Goal: Information Seeking & Learning: Learn about a topic

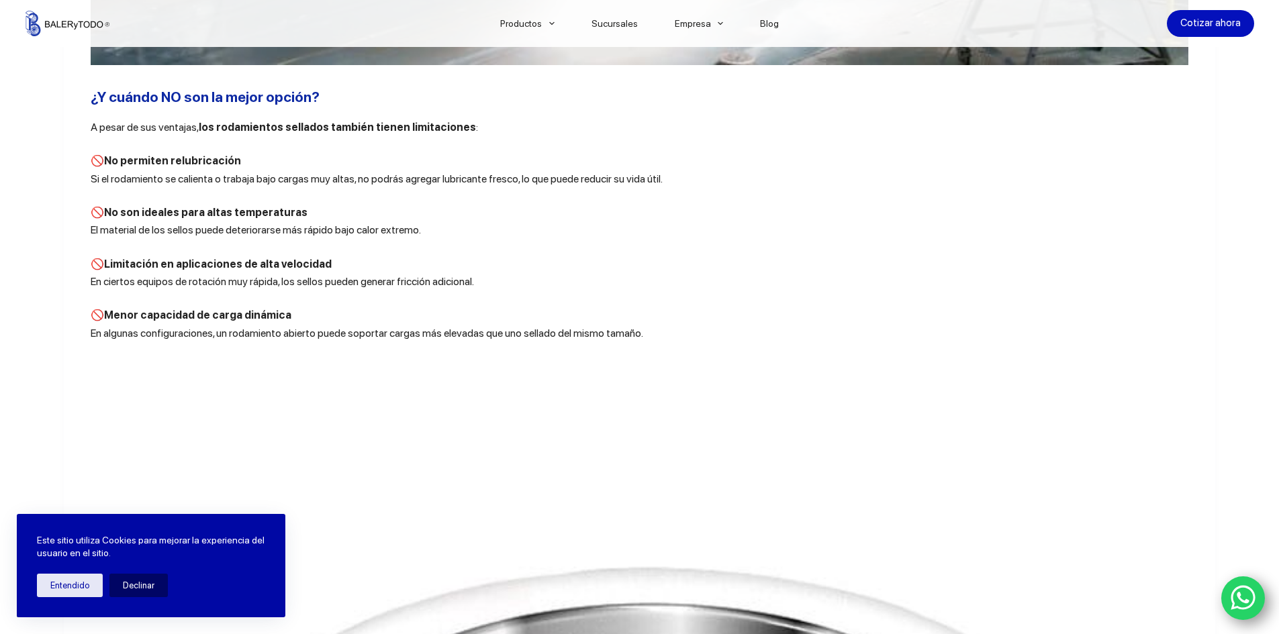
scroll to position [3446, 0]
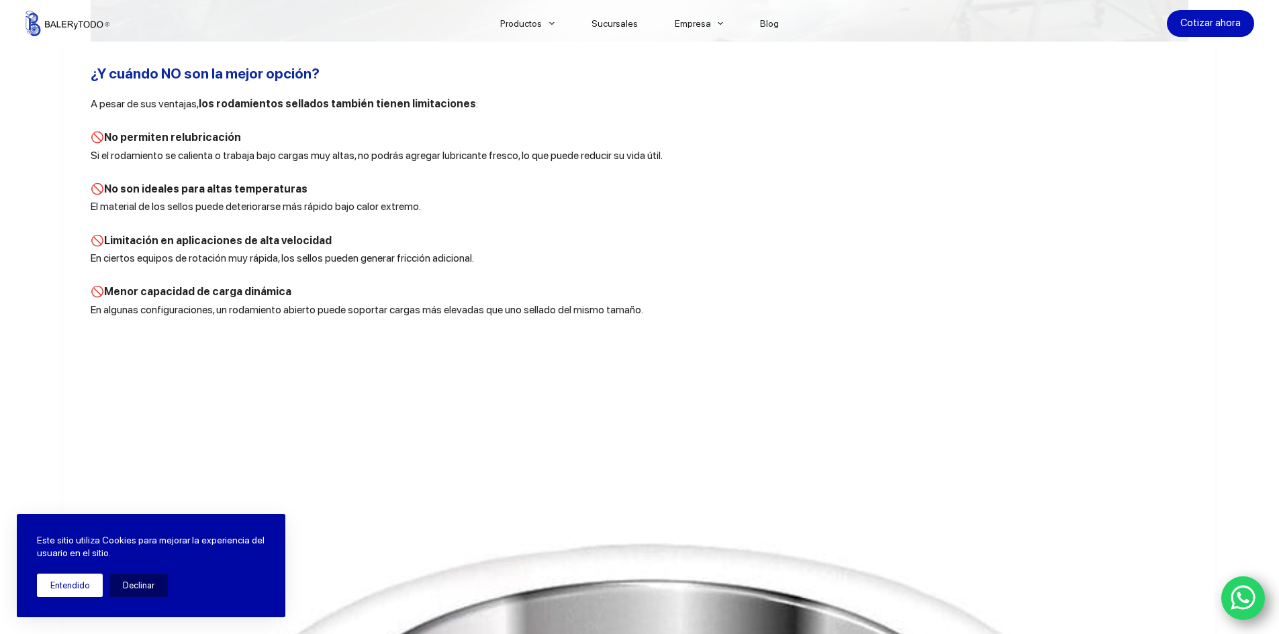
click at [87, 589] on button "Entendido" at bounding box center [70, 585] width 66 height 23
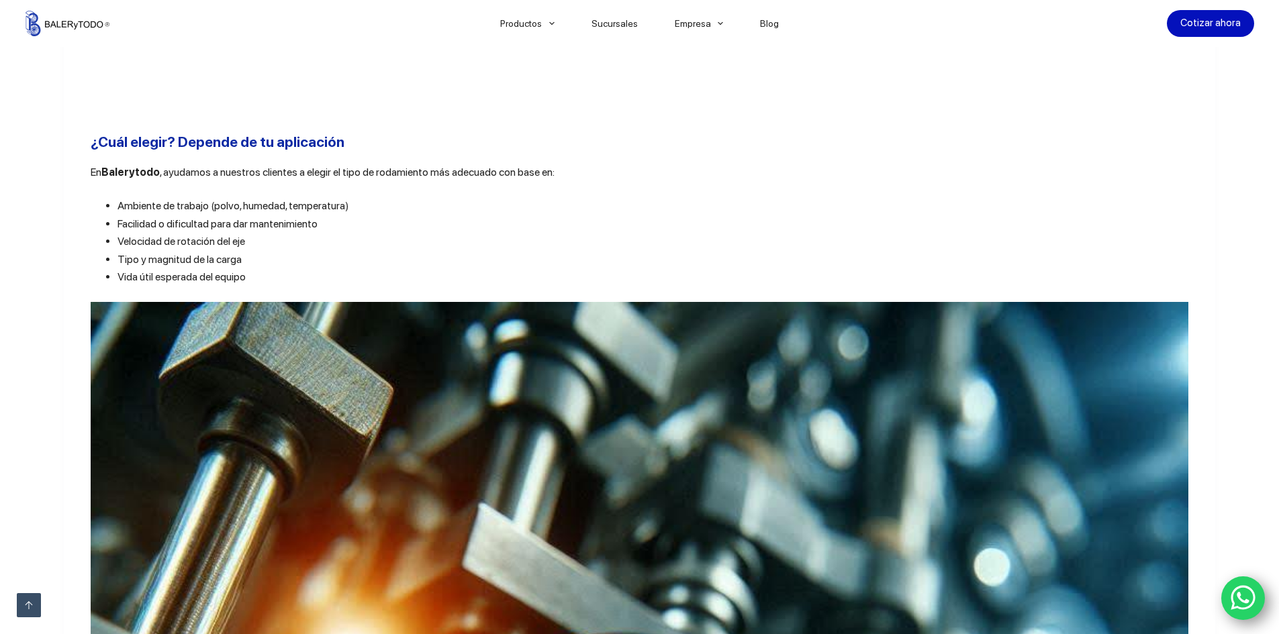
scroll to position [4789, 0]
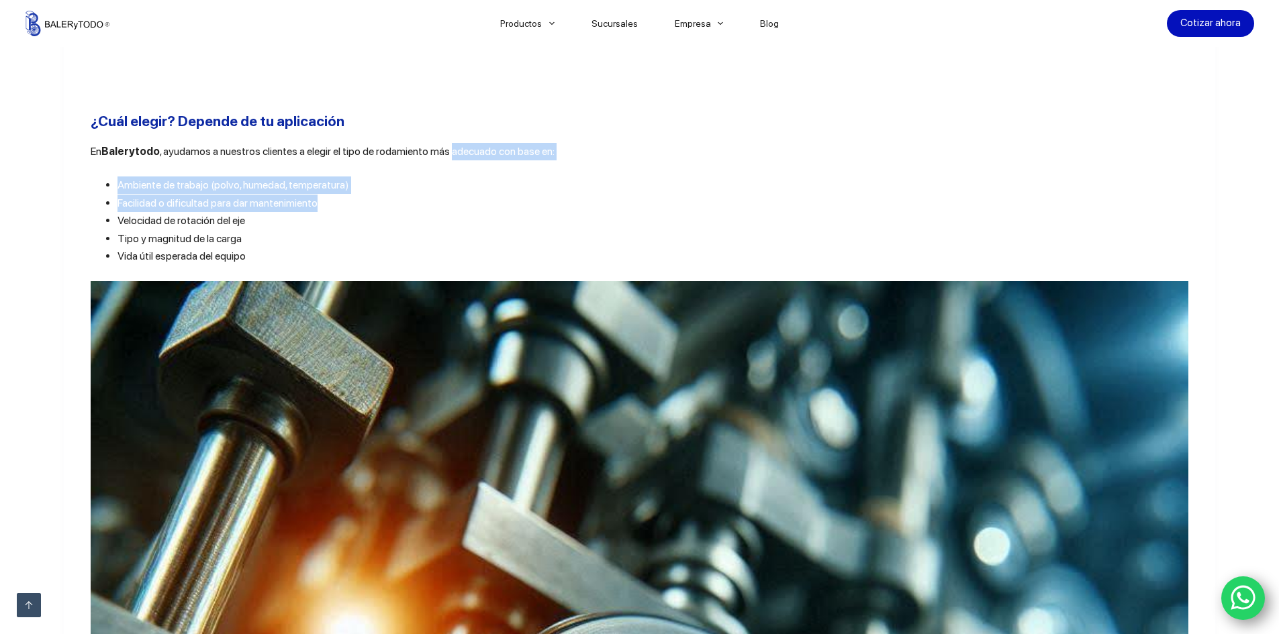
drag, startPoint x: 443, startPoint y: 173, endPoint x: 433, endPoint y: 225, distance: 52.7
click at [433, 212] on li "Facilidad o dificultad para dar mantenimiento" at bounding box center [652, 203] width 1071 height 17
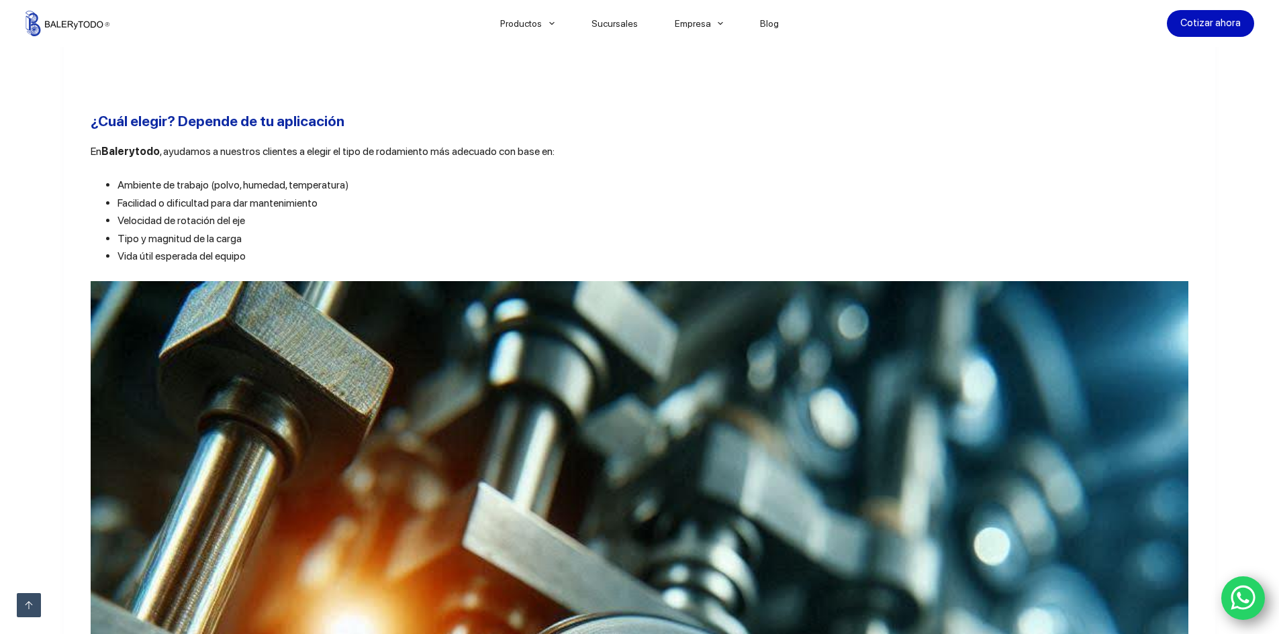
click at [388, 132] on h2 "¿Cuál elegir? Depende de tu aplicación" at bounding box center [639, 121] width 1097 height 21
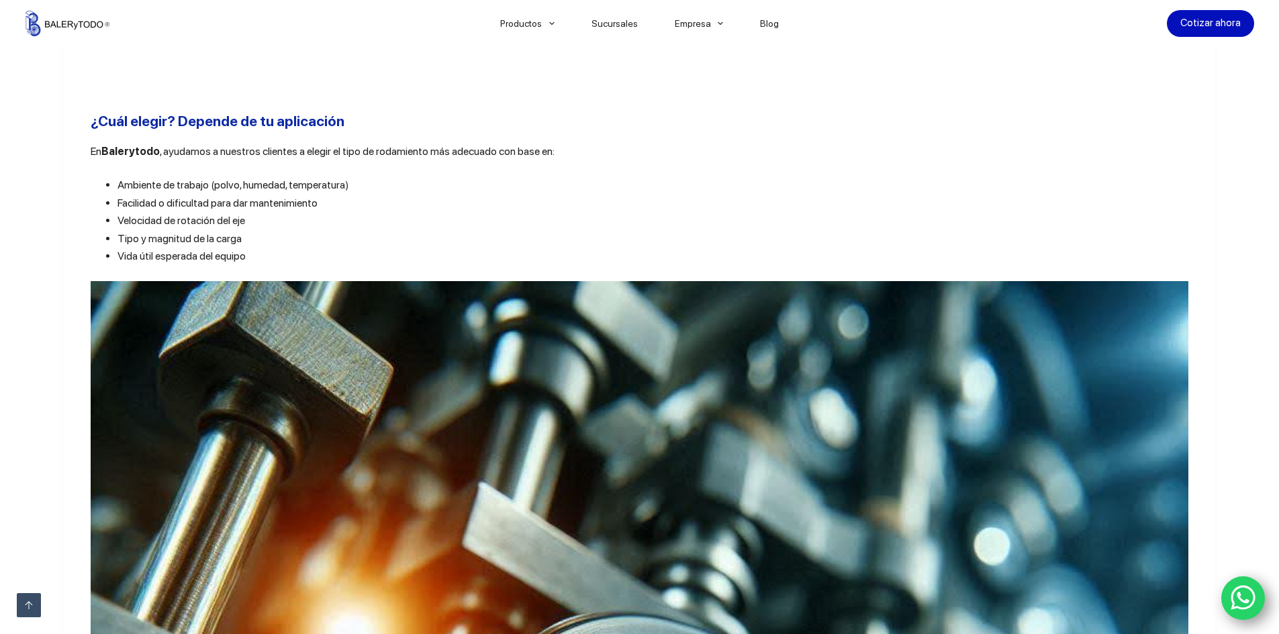
drag, startPoint x: 393, startPoint y: 200, endPoint x: 392, endPoint y: 158, distance: 41.6
drag, startPoint x: 391, startPoint y: 154, endPoint x: 393, endPoint y: 179, distance: 24.9
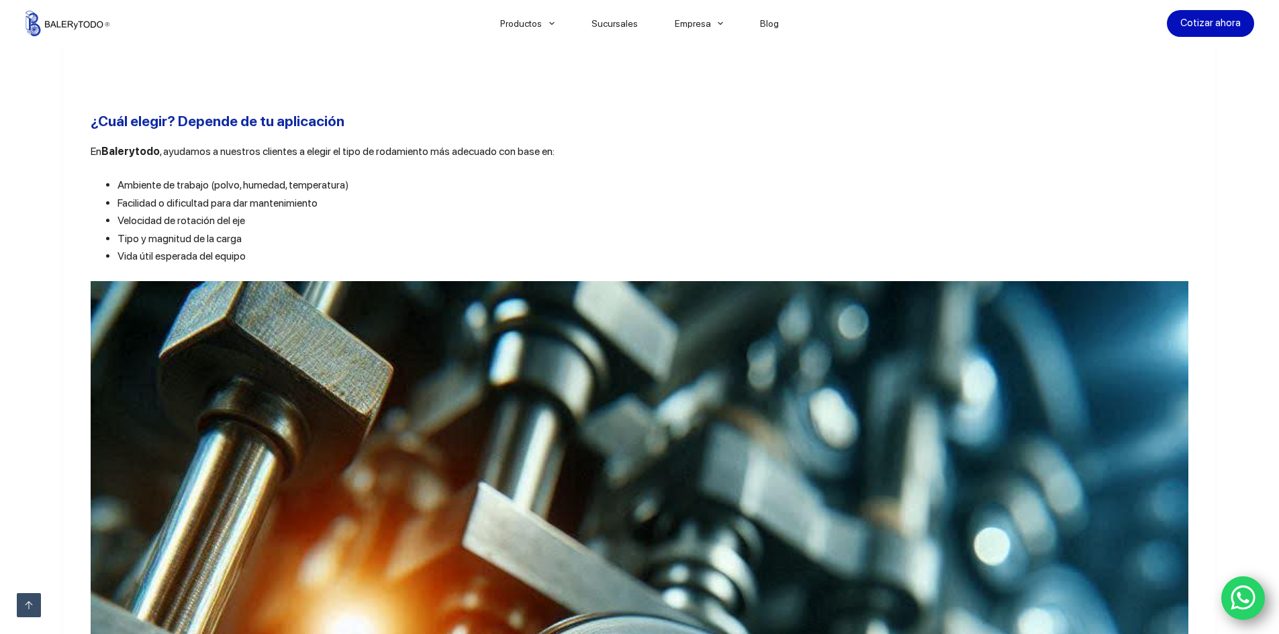
click at [395, 132] on h2 "¿Cuál elegir? Depende de tu aplicación" at bounding box center [639, 121] width 1097 height 21
click at [385, 132] on h2 "¿Cuál elegir? Depende de tu aplicación" at bounding box center [639, 121] width 1097 height 21
click at [378, 194] on li "Ambiente de trabajo (polvo, humedad, temperatura)" at bounding box center [652, 185] width 1071 height 17
click at [389, 160] on p "En Balerytodo , ayudamos a nuestros clientes a elegir el tipo de rodamiento más…" at bounding box center [639, 151] width 1097 height 17
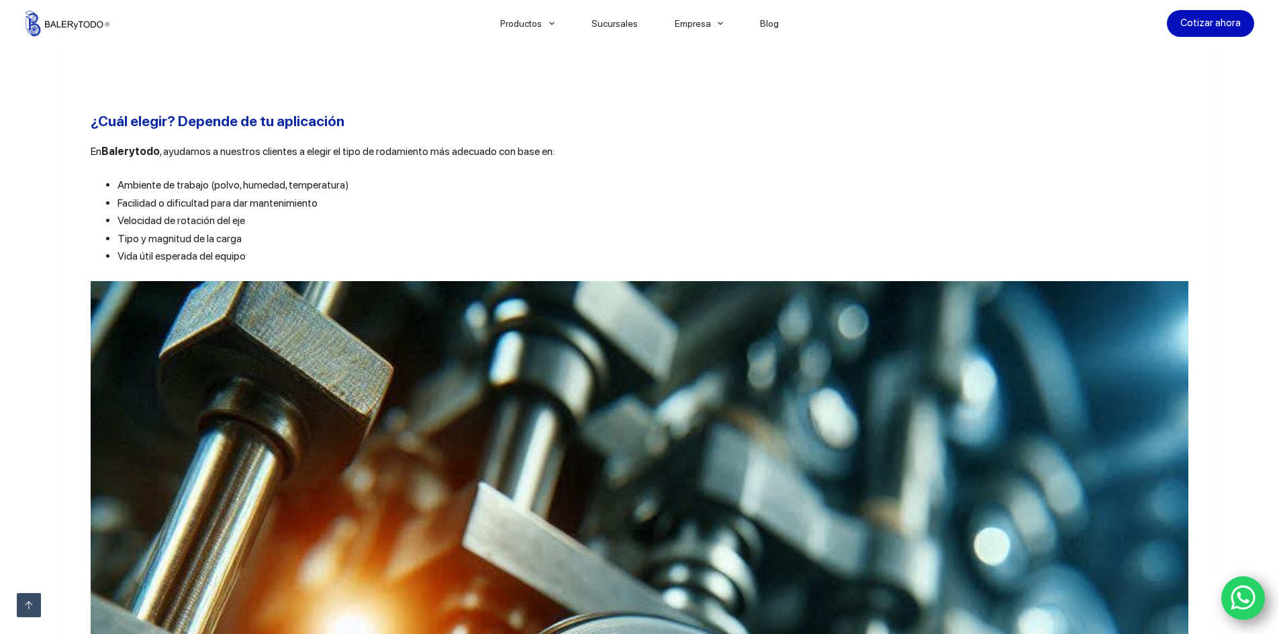
drag, startPoint x: 389, startPoint y: 203, endPoint x: 391, endPoint y: 193, distance: 10.8
click at [401, 132] on h2 "¿Cuál elegir? Depende de tu aplicación" at bounding box center [639, 121] width 1097 height 21
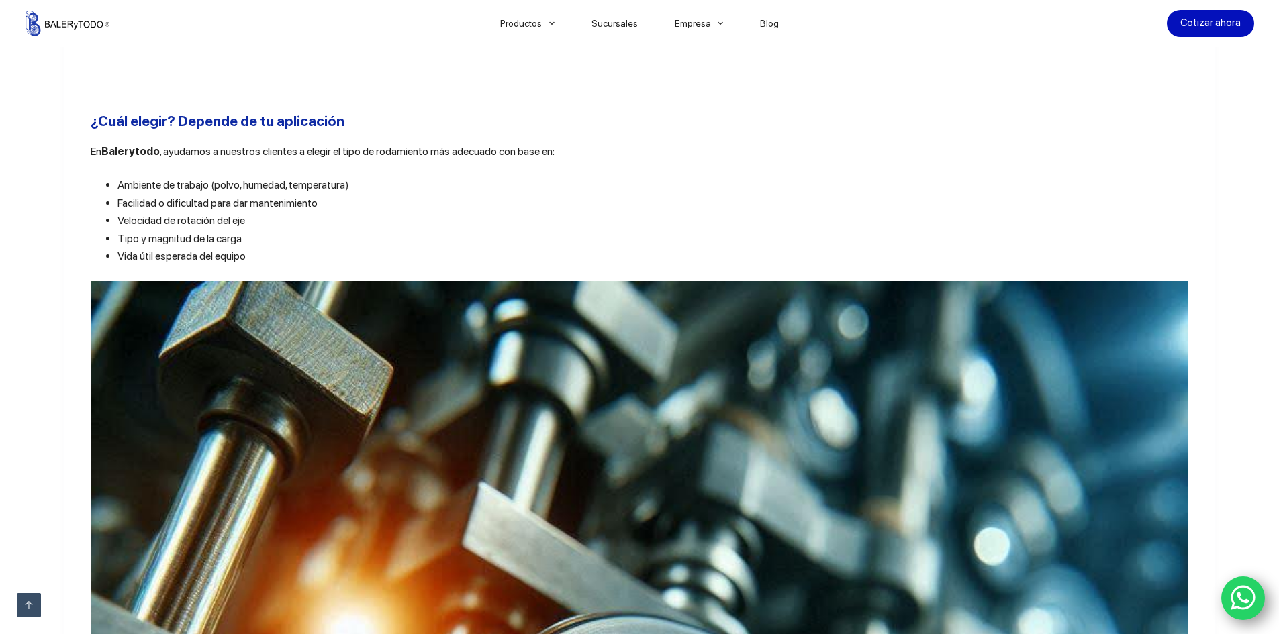
drag, startPoint x: 414, startPoint y: 197, endPoint x: 407, endPoint y: 166, distance: 31.7
click at [402, 132] on h2 "¿Cuál elegir? Depende de tu aplicación" at bounding box center [639, 121] width 1097 height 21
drag, startPoint x: 413, startPoint y: 195, endPoint x: 399, endPoint y: 146, distance: 51.0
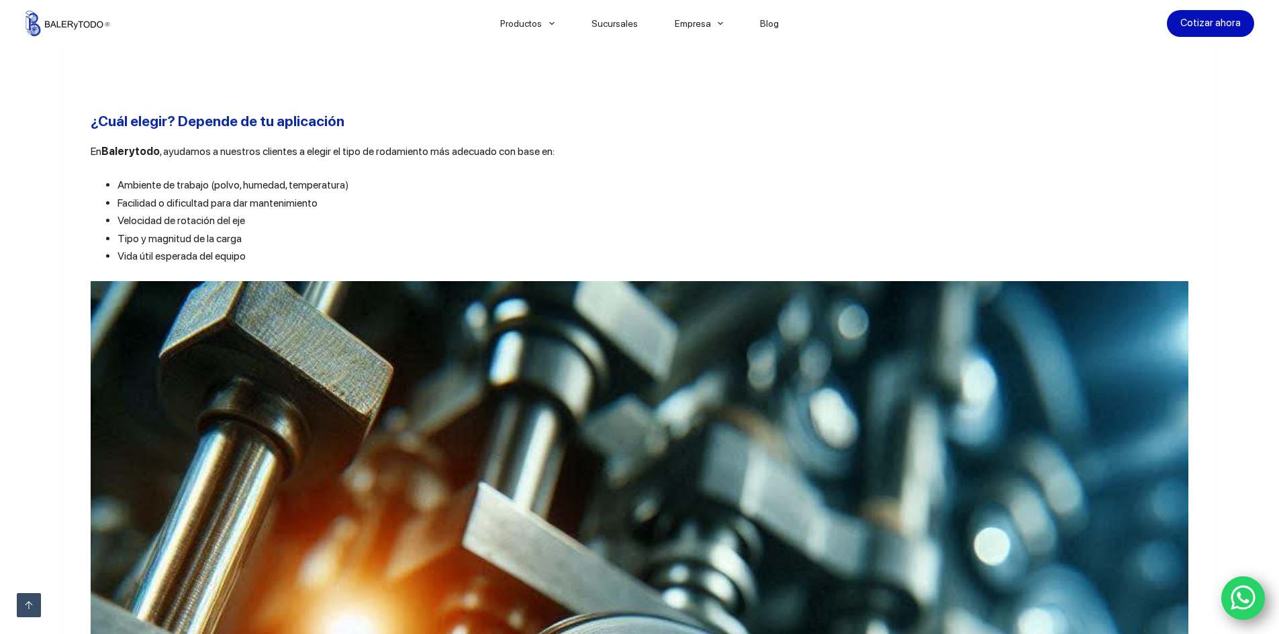
drag, startPoint x: 399, startPoint y: 142, endPoint x: 419, endPoint y: 206, distance: 67.5
click at [399, 132] on h2 "¿Cuál elegir? Depende de tu aplicación" at bounding box center [639, 121] width 1097 height 21
click at [422, 194] on li "Ambiente de trabajo (polvo, humedad, temperatura)" at bounding box center [652, 185] width 1071 height 17
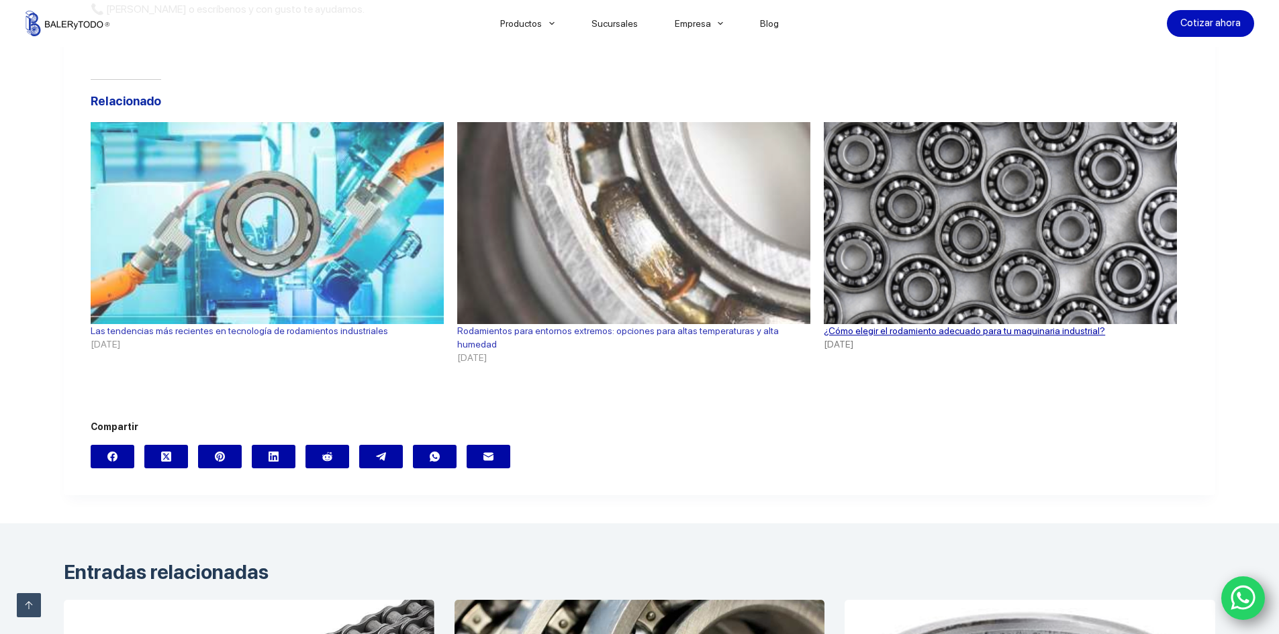
scroll to position [6265, 0]
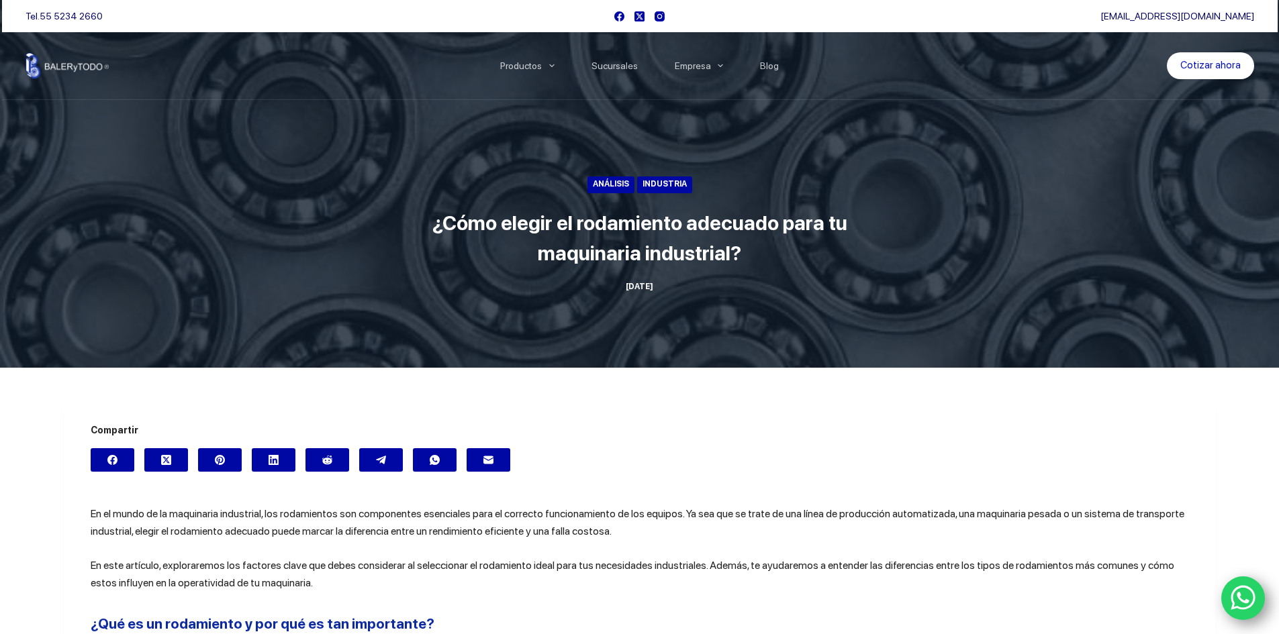
click at [608, 286] on ul "[DATE]" at bounding box center [639, 287] width 503 height 11
click at [626, 285] on time "[DATE]" at bounding box center [640, 286] width 28 height 9
drag, startPoint x: 610, startPoint y: 285, endPoint x: 673, endPoint y: 285, distance: 62.4
click at [673, 285] on ul "[DATE]" at bounding box center [639, 287] width 503 height 11
click at [673, 286] on ul "[DATE]" at bounding box center [639, 287] width 503 height 11
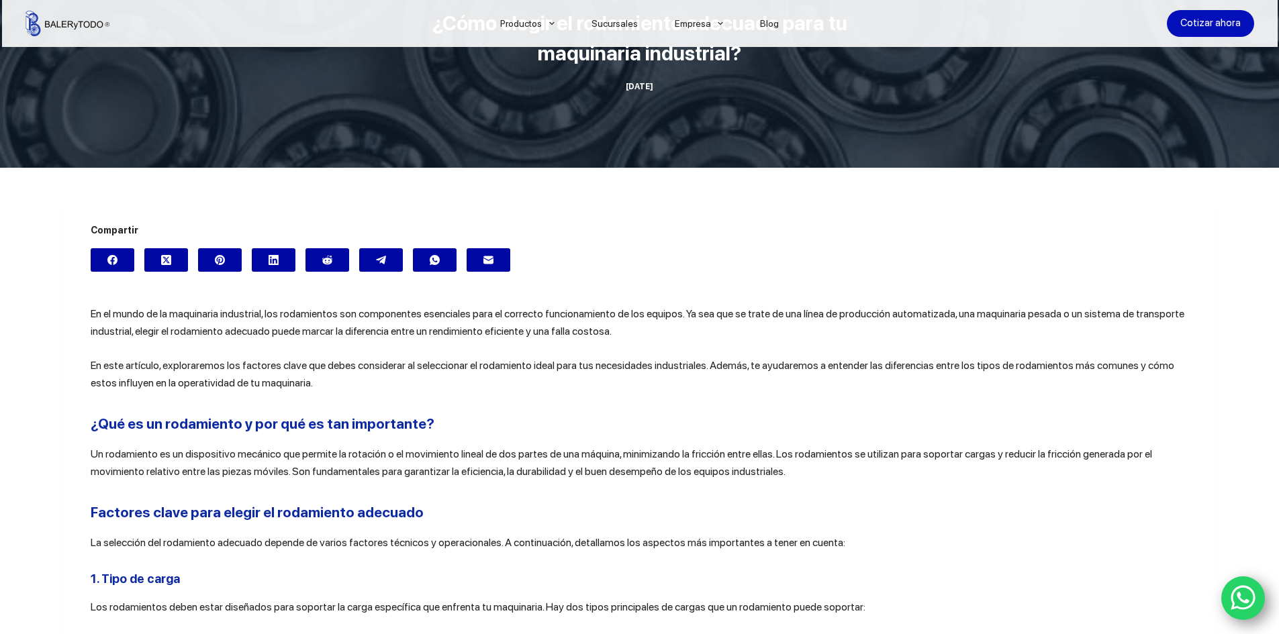
scroll to position [201, 0]
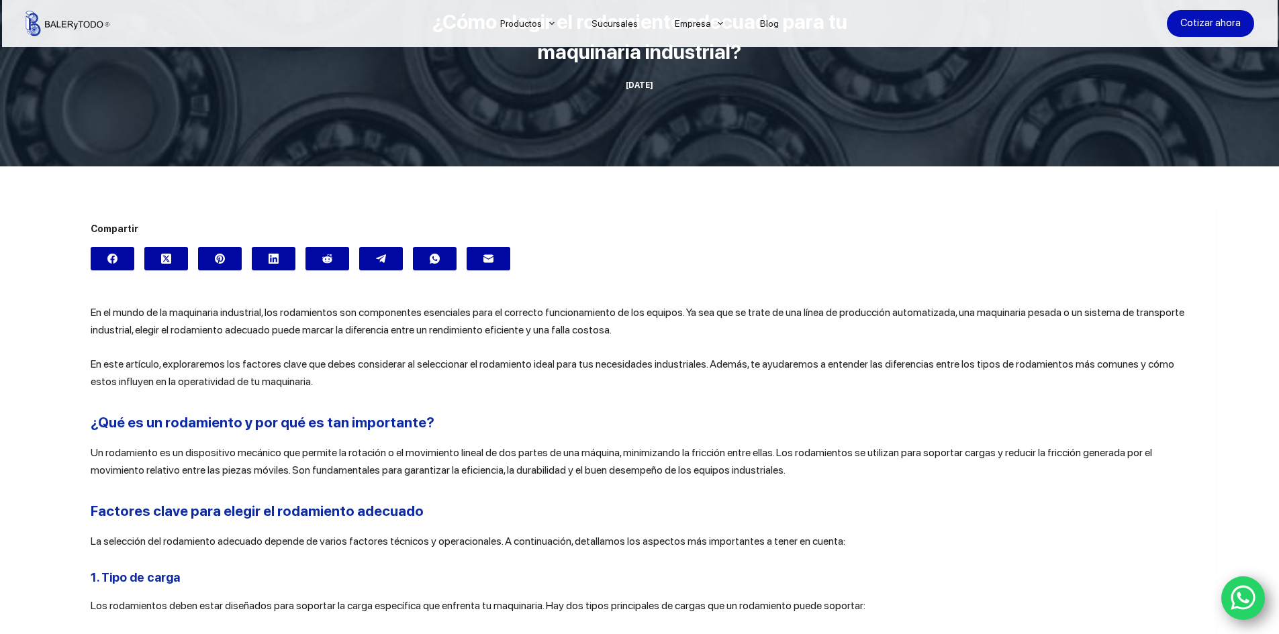
drag, startPoint x: 742, startPoint y: 468, endPoint x: 685, endPoint y: 519, distance: 77.0
click at [685, 519] on h2 "Factores clave para elegir el rodamiento adecuado" at bounding box center [639, 511] width 1097 height 21
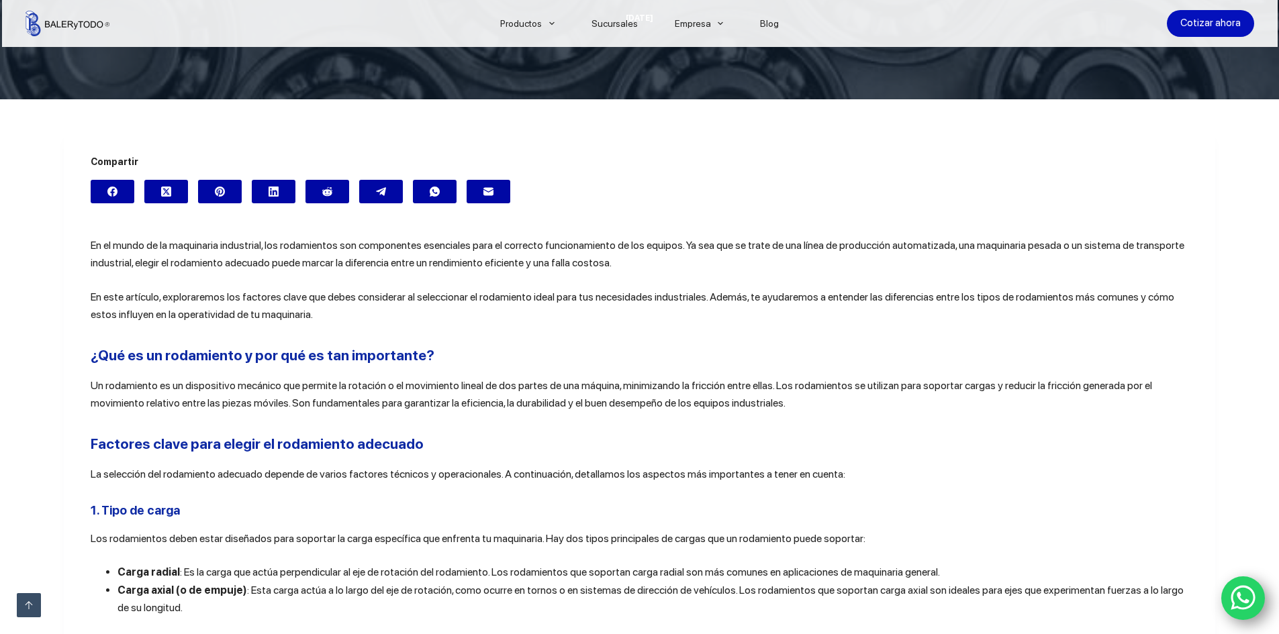
scroll to position [336, 0]
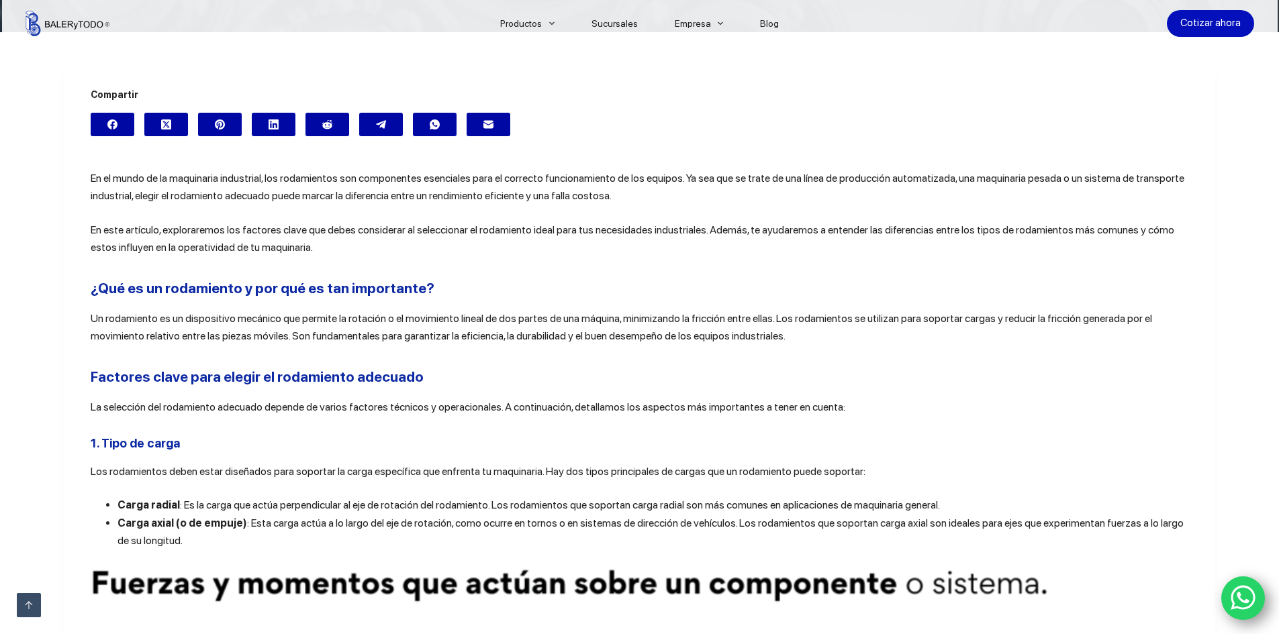
drag, startPoint x: 504, startPoint y: 235, endPoint x: 680, endPoint y: 213, distance: 177.3
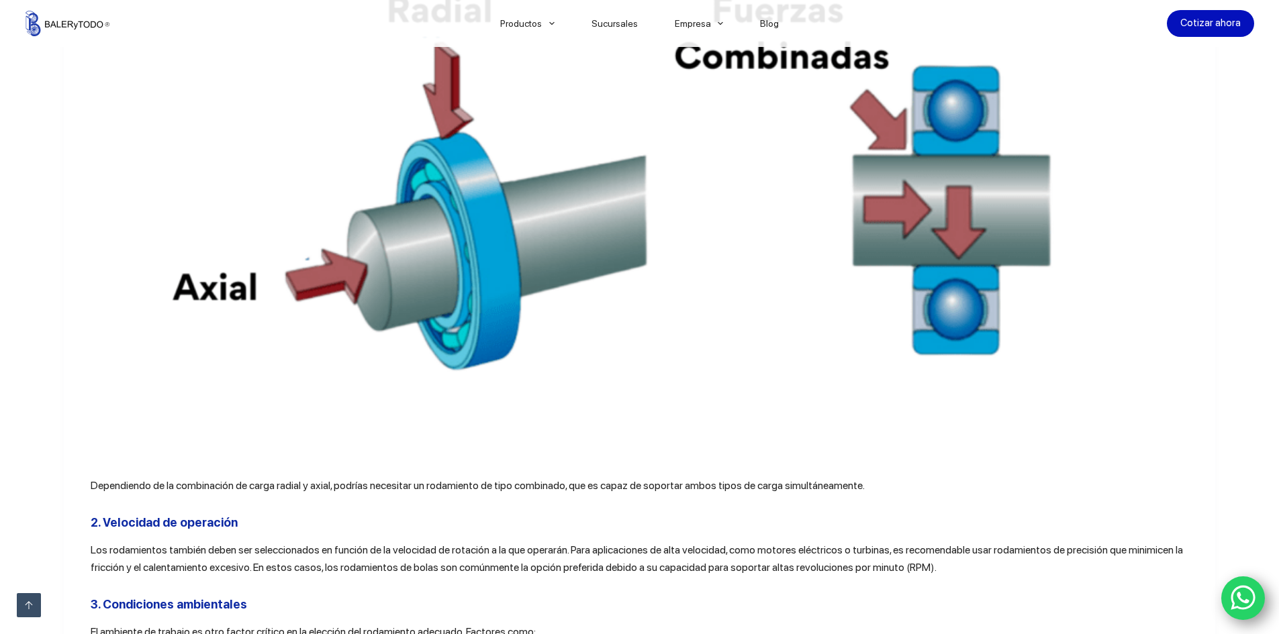
scroll to position [1007, 0]
